Goal: Task Accomplishment & Management: Use online tool/utility

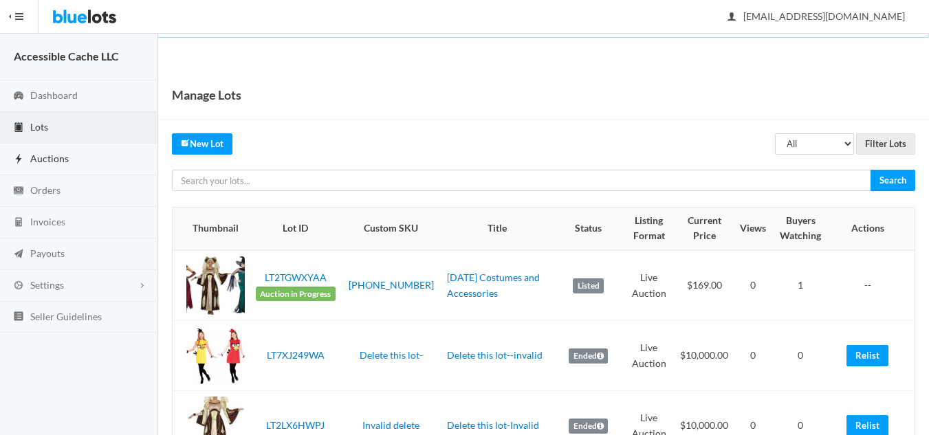
click at [54, 159] on span "Auctions" at bounding box center [49, 159] width 38 height 12
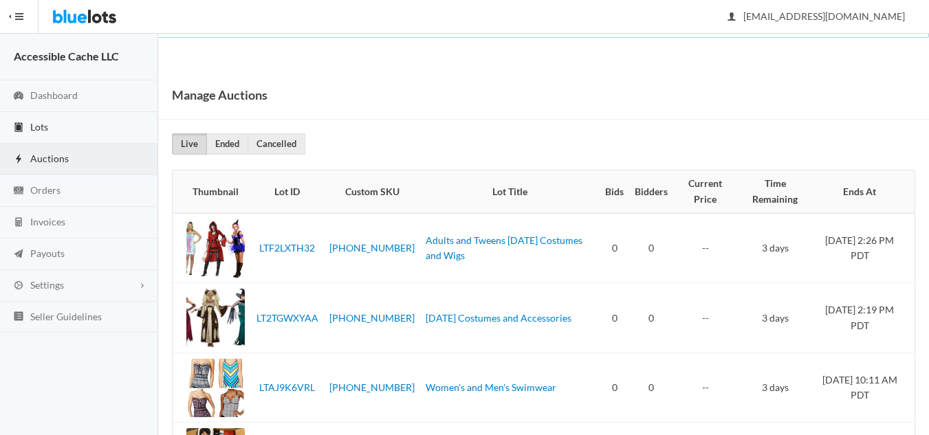
click at [38, 126] on span "Lots" at bounding box center [39, 127] width 18 height 12
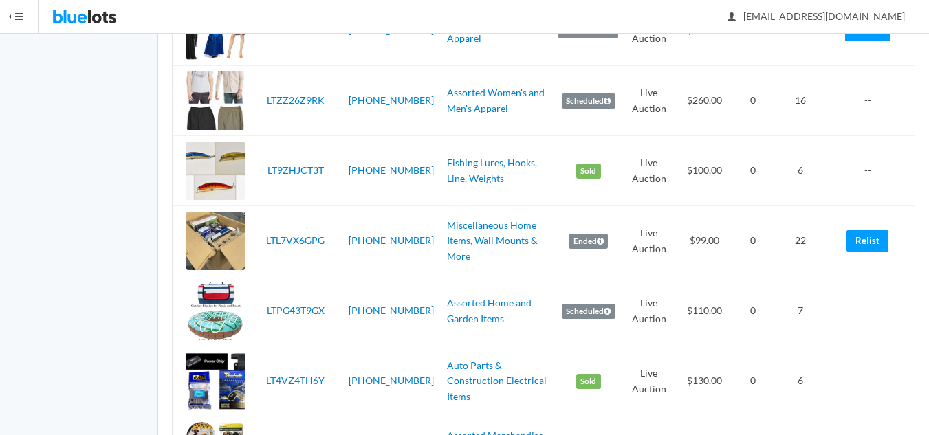
scroll to position [1031, 0]
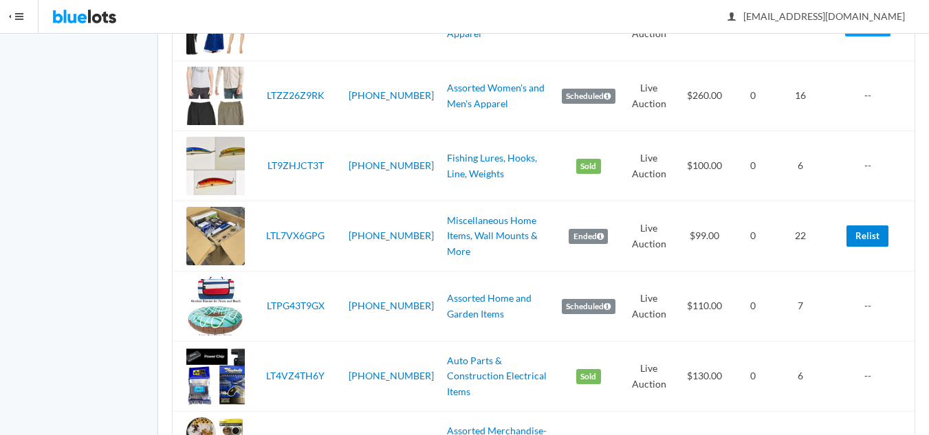
click at [868, 239] on link "Relist" at bounding box center [867, 235] width 42 height 21
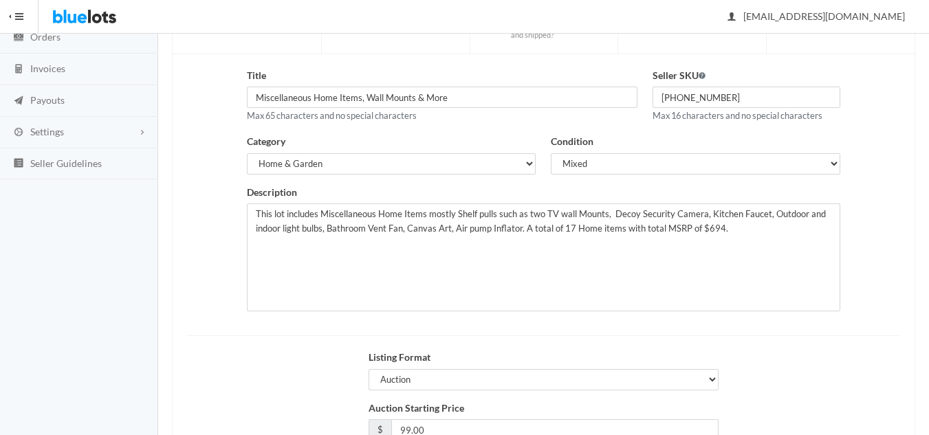
scroll to position [265, 0]
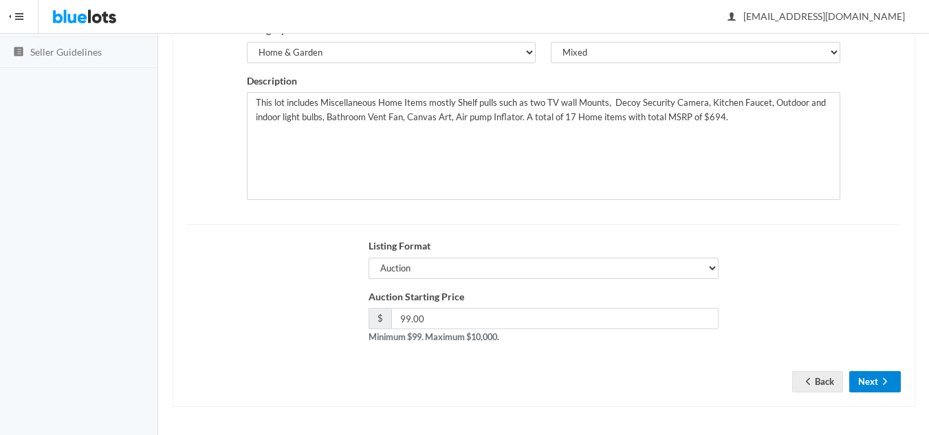
click at [885, 373] on button "Next" at bounding box center [875, 381] width 52 height 21
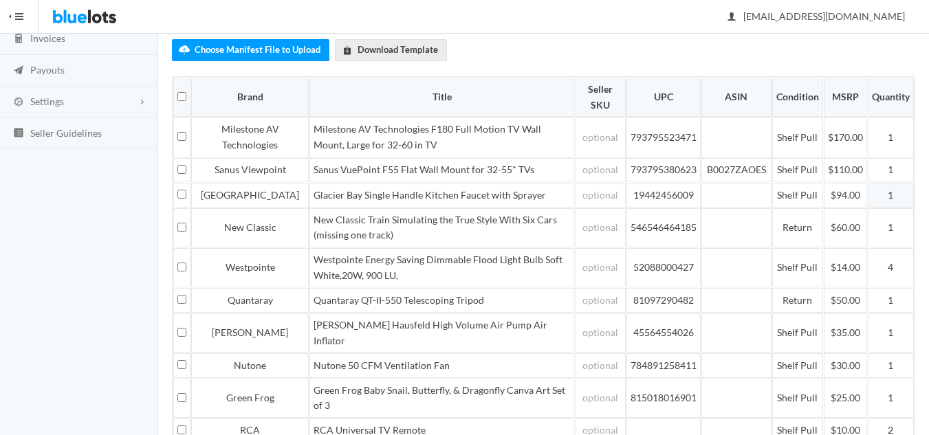
scroll to position [398, 0]
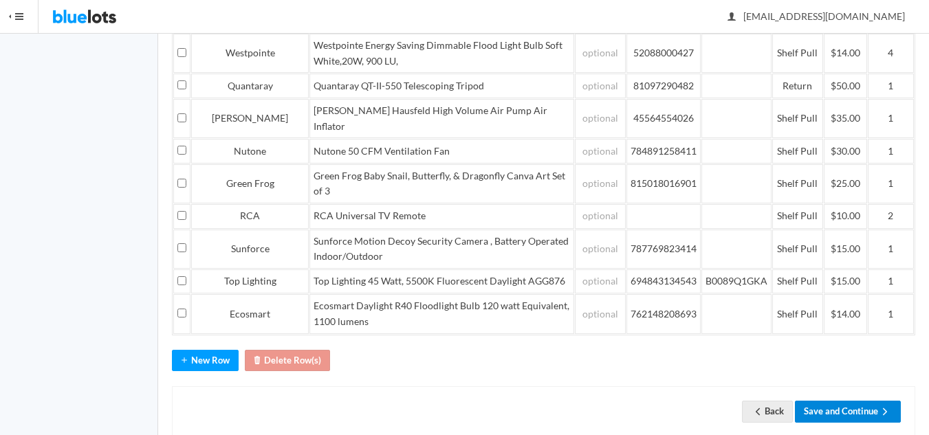
click at [835, 401] on button "Save and Continue" at bounding box center [848, 411] width 106 height 21
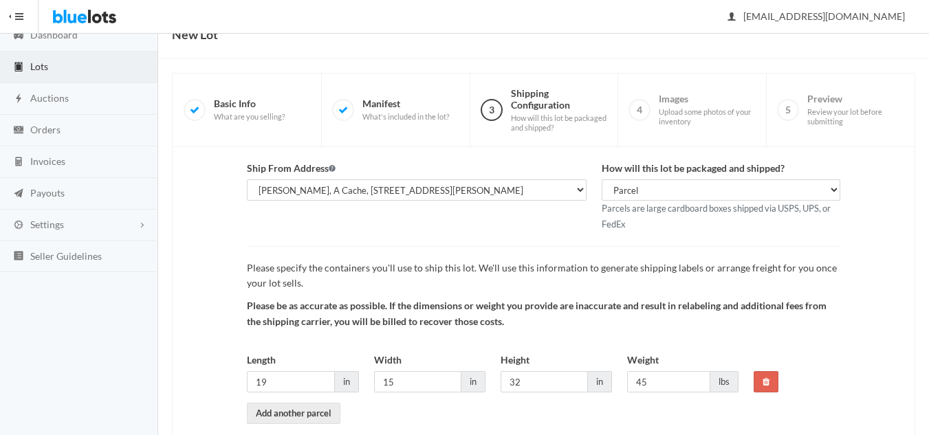
scroll to position [129, 0]
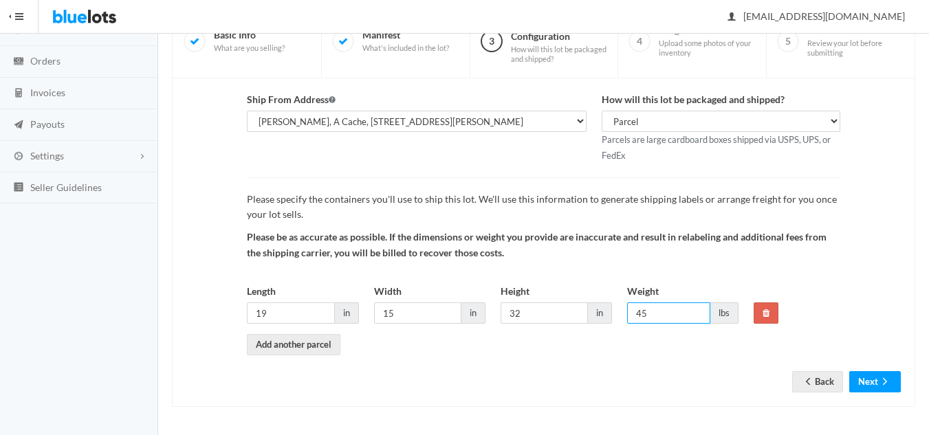
drag, startPoint x: 650, startPoint y: 315, endPoint x: 580, endPoint y: 295, distance: 72.9
click at [581, 295] on div "Length 19 in Width 15 in Height 32 in Weight 45 lbs" at bounding box center [492, 309] width 507 height 51
type input "39"
click at [870, 381] on button "Next" at bounding box center [875, 381] width 52 height 21
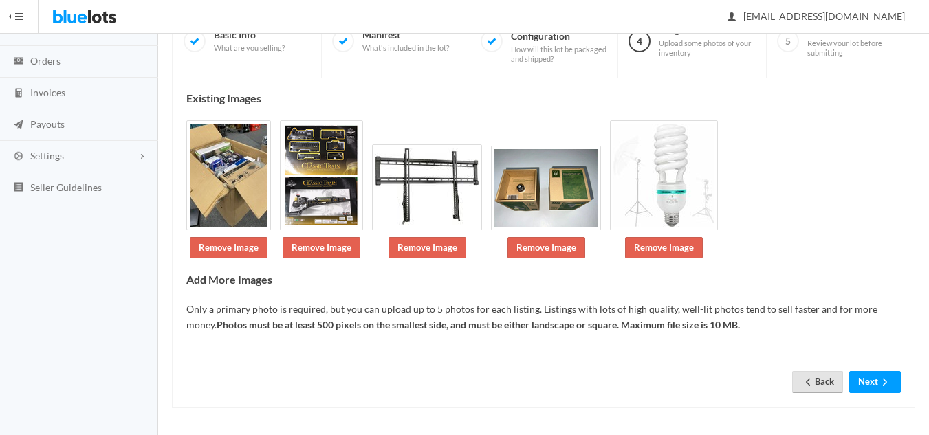
scroll to position [130, 0]
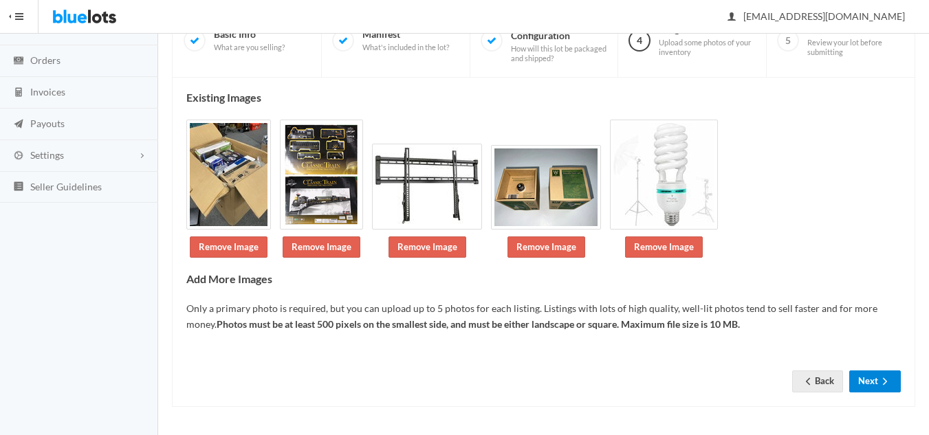
click at [882, 379] on icon "arrow forward" at bounding box center [885, 381] width 14 height 11
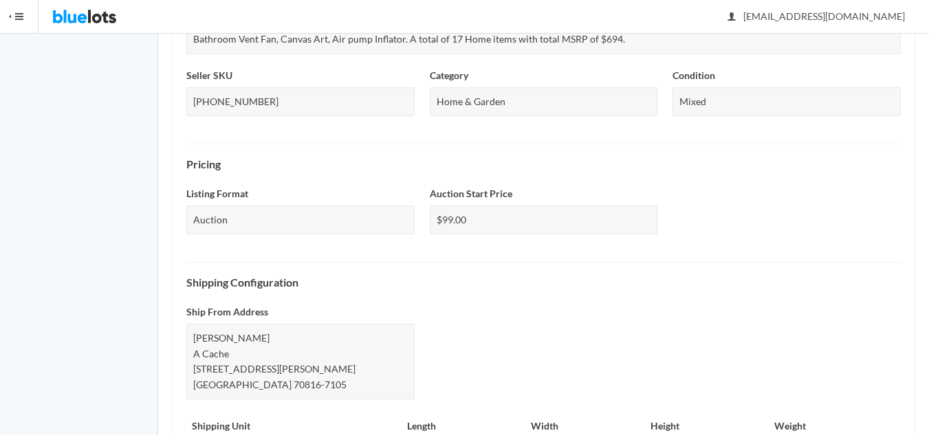
scroll to position [608, 0]
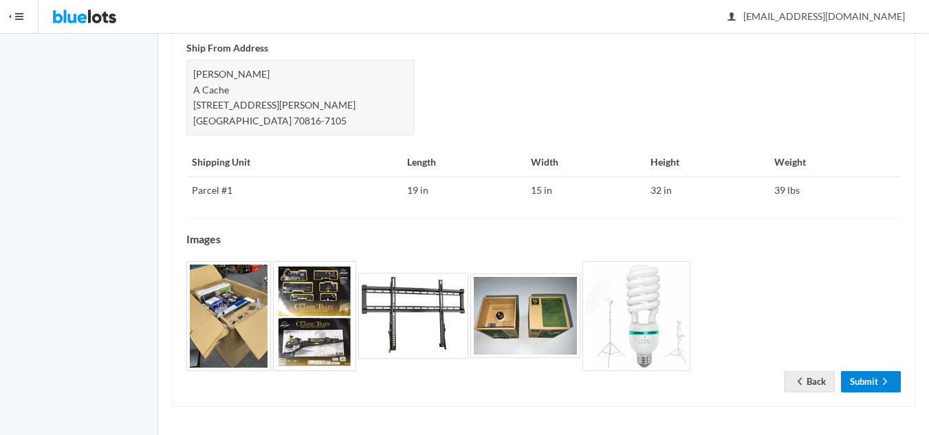
click at [868, 381] on link "Submit" at bounding box center [871, 381] width 60 height 21
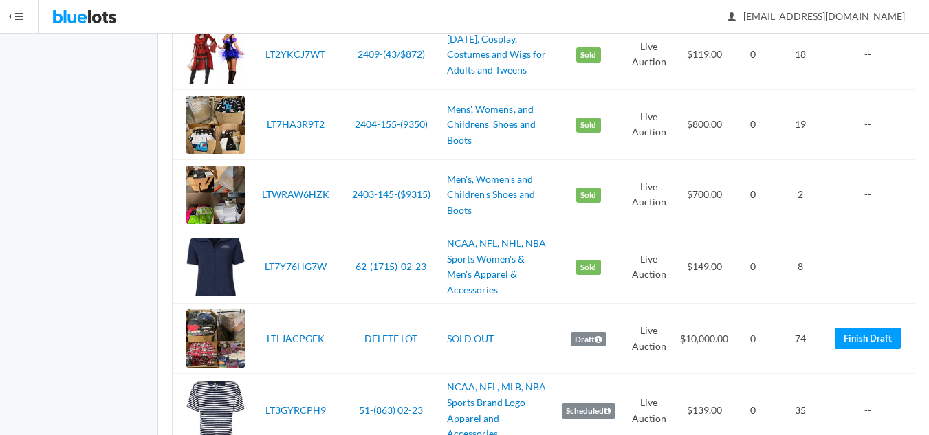
scroll to position [2956, 0]
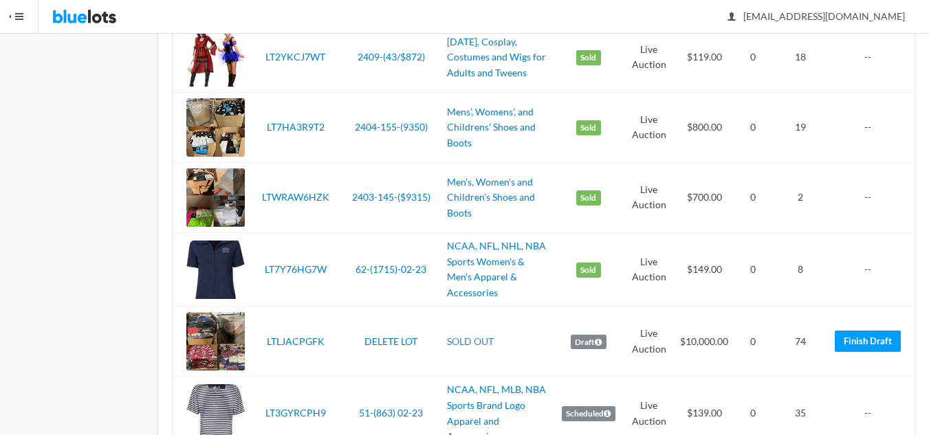
click at [447, 335] on link "SOLD OUT" at bounding box center [470, 341] width 47 height 12
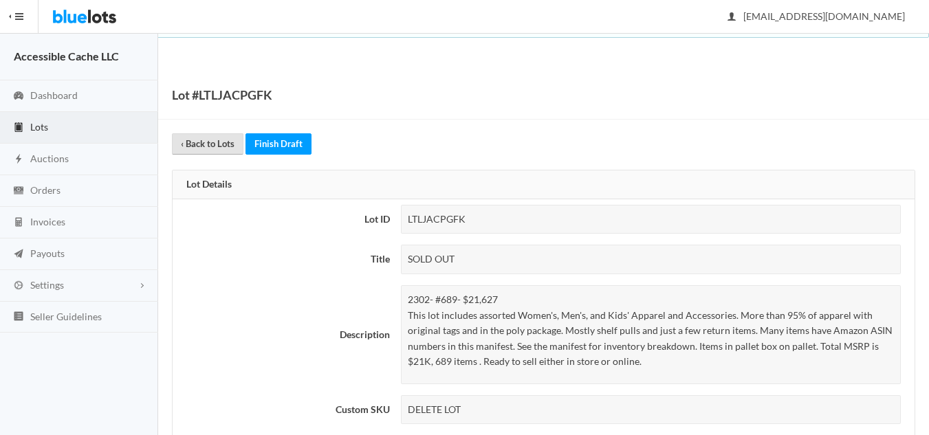
click at [210, 147] on link "‹ Back to Lots" at bounding box center [207, 143] width 71 height 21
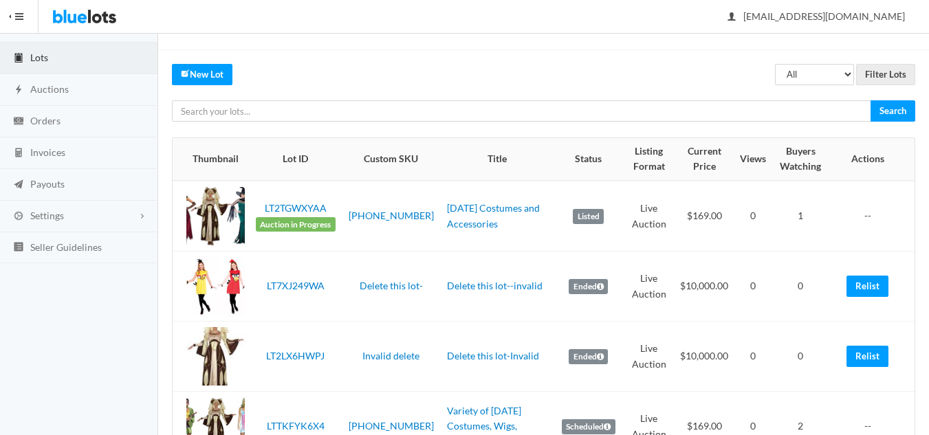
scroll to position [69, 0]
